Goal: Transaction & Acquisition: Purchase product/service

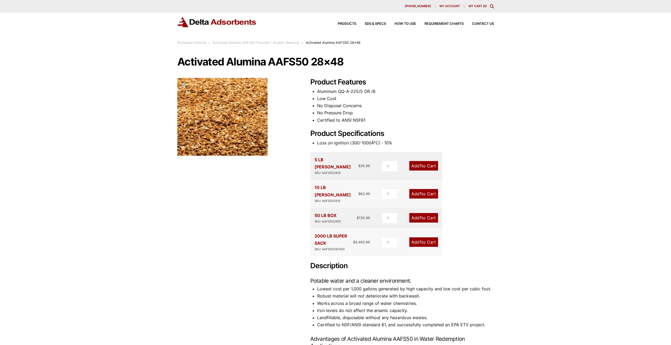
click at [196, 44] on link "Activated Alumina" at bounding box center [191, 43] width 29 height 4
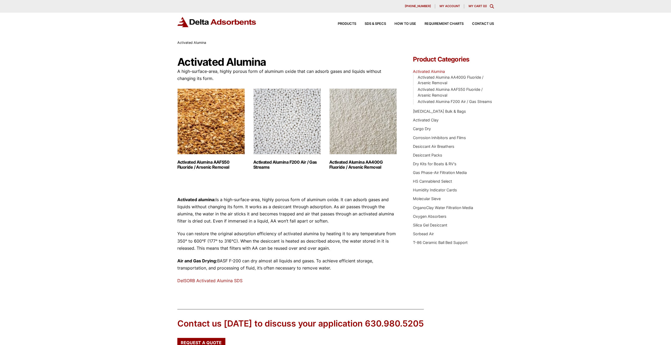
click at [296, 130] on img "Visit product category Activated Alumina F200 Air / Gas Streams" at bounding box center [287, 121] width 68 height 66
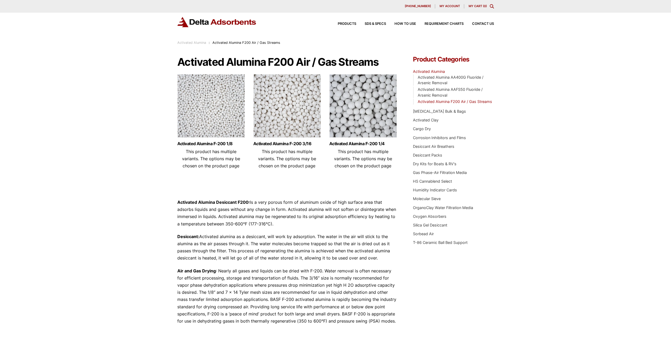
click at [296, 118] on img at bounding box center [287, 107] width 68 height 66
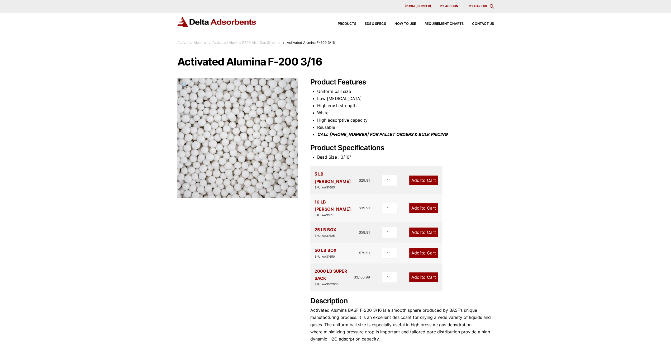
click at [622, 133] on div "Our website has detected that you are using an outdated browser that will preve…" at bounding box center [335, 246] width 671 height 492
